Goal: Task Accomplishment & Management: Manage account settings

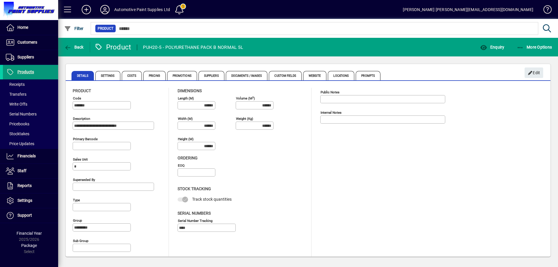
click at [19, 73] on span "Products" at bounding box center [25, 71] width 17 height 5
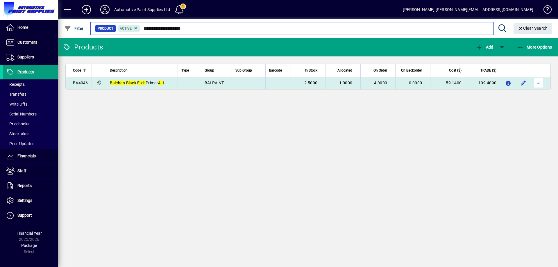
type input "**********"
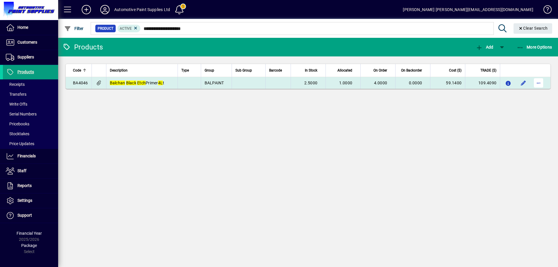
click at [541, 82] on span "button" at bounding box center [539, 83] width 14 height 14
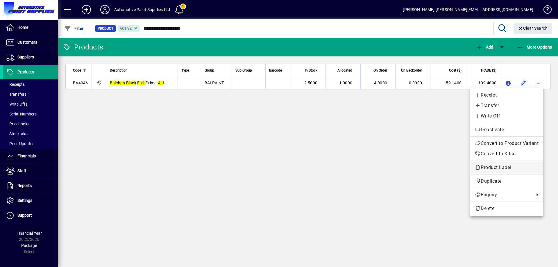
click at [494, 168] on span "Product Label" at bounding box center [494, 168] width 39 height 6
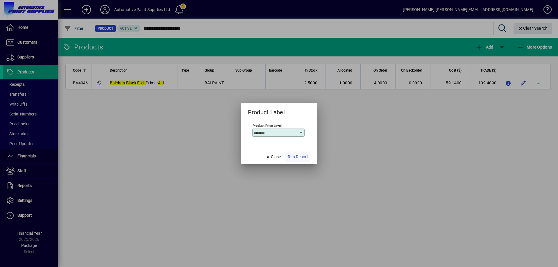
click at [300, 160] on span "Run Report" at bounding box center [298, 157] width 20 height 6
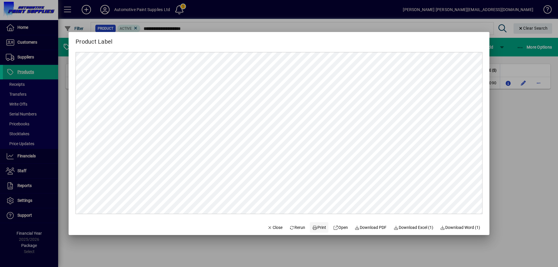
click at [318, 228] on span "Print" at bounding box center [319, 227] width 14 height 6
click at [353, 216] on mat-dialog-content at bounding box center [279, 133] width 421 height 174
click at [36, 97] on div at bounding box center [279, 133] width 558 height 267
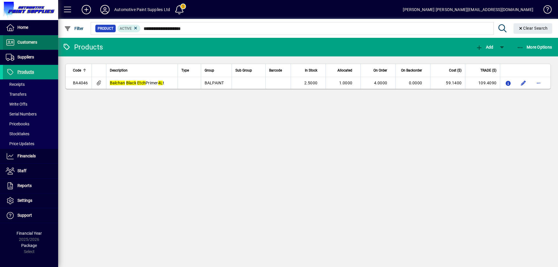
click at [30, 49] on span at bounding box center [30, 42] width 55 height 15
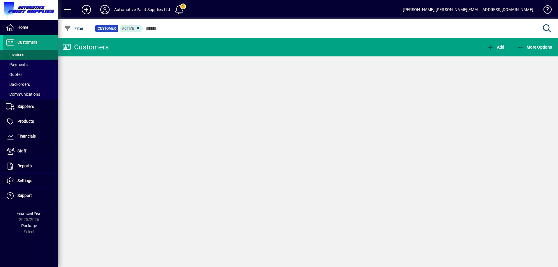
click at [31, 54] on span at bounding box center [30, 55] width 55 height 14
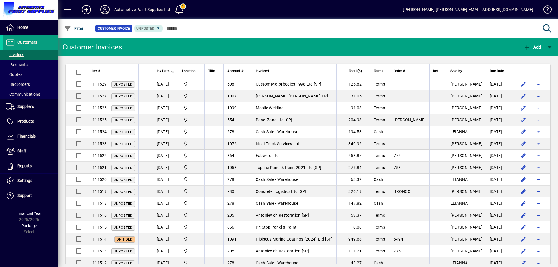
click at [190, 33] on mat-chip-set "Customer Invoice Unposted" at bounding box center [314, 28] width 447 height 12
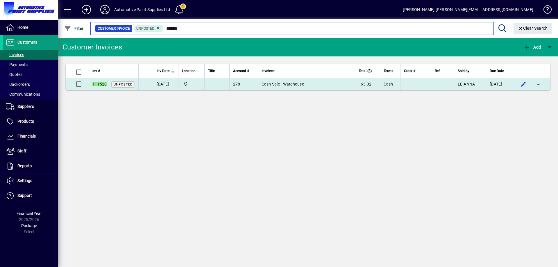
type input "******"
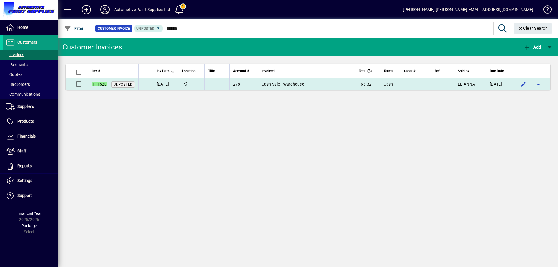
click at [368, 81] on td "63.32" at bounding box center [362, 84] width 35 height 12
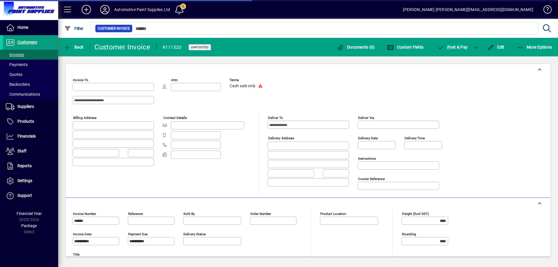
type input "**********"
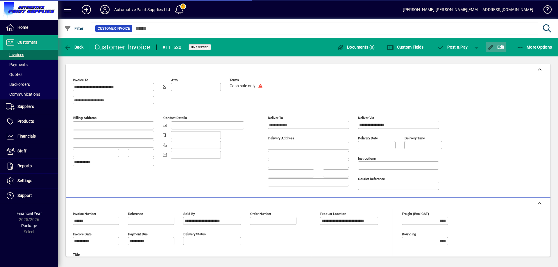
click at [498, 46] on span "Edit" at bounding box center [495, 47] width 17 height 5
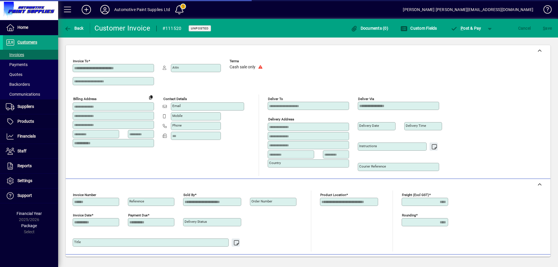
scroll to position [89, 0]
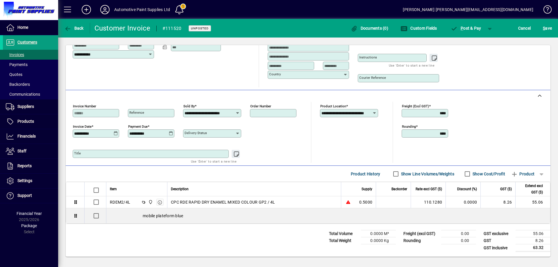
click at [274, 113] on input "Order number" at bounding box center [273, 113] width 45 height 5
type input "*****"
click at [542, 23] on button "S ave" at bounding box center [548, 28] width 12 height 10
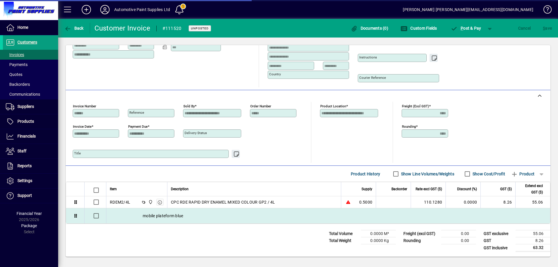
click at [410, 212] on div "mobile plateform blue" at bounding box center [328, 215] width 444 height 15
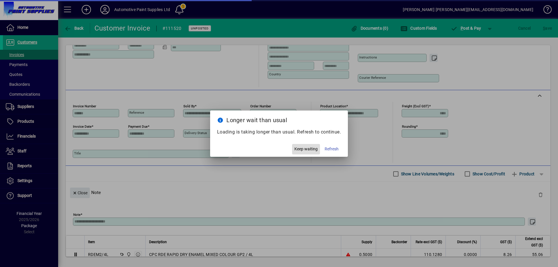
click at [306, 147] on span "Keep waiting" at bounding box center [306, 149] width 23 height 6
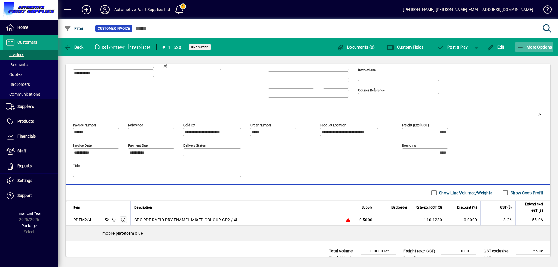
click at [531, 43] on span "button" at bounding box center [534, 47] width 38 height 14
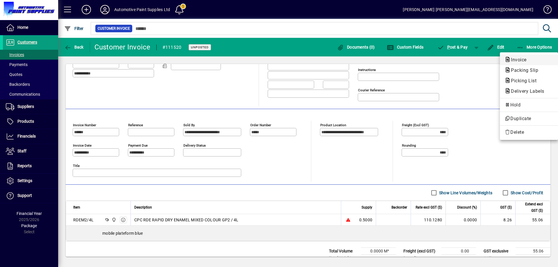
click at [513, 59] on span "Invoice" at bounding box center [517, 60] width 25 height 6
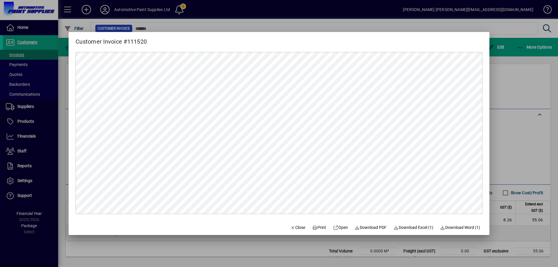
scroll to position [0, 0]
click at [311, 235] on div at bounding box center [279, 133] width 558 height 267
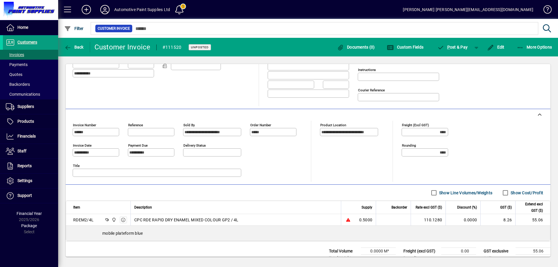
click at [313, 231] on div "mobile plateform blue" at bounding box center [308, 233] width 484 height 15
click at [524, 51] on span "button" at bounding box center [534, 47] width 38 height 14
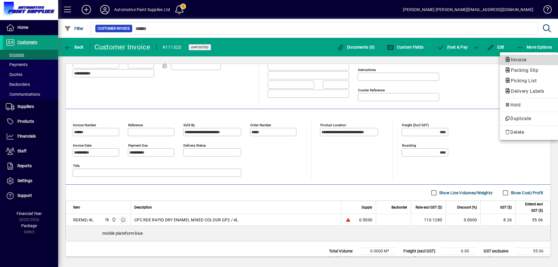
click at [514, 59] on span "Invoice" at bounding box center [517, 60] width 25 height 6
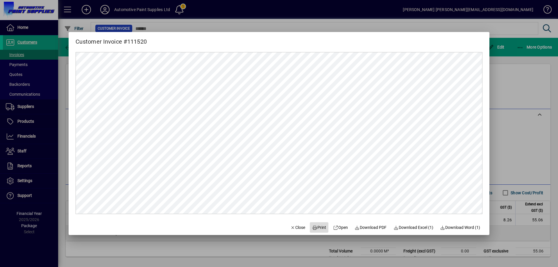
click at [312, 227] on icon at bounding box center [314, 228] width 5 height 4
